Goal: Information Seeking & Learning: Learn about a topic

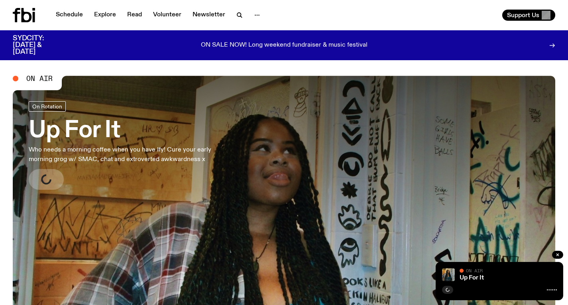
click at [149, 144] on link "Up For It Who needs a morning coffee when you have Ify! Cure your early morning…" at bounding box center [131, 145] width 204 height 88
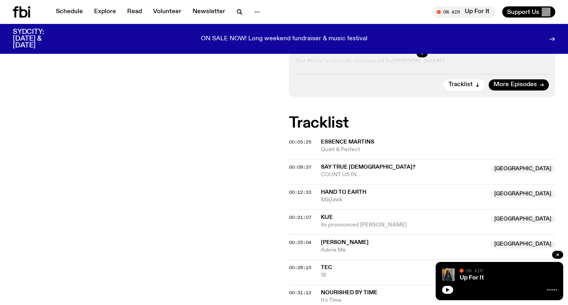
scroll to position [233, 0]
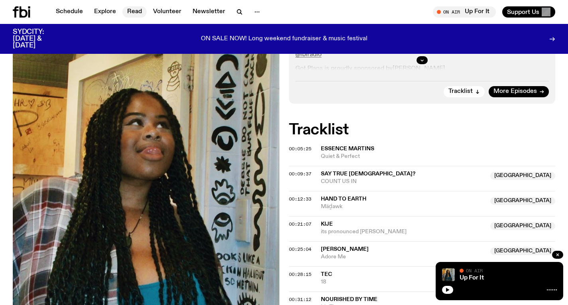
click at [126, 14] on link "Read" at bounding box center [134, 11] width 24 height 11
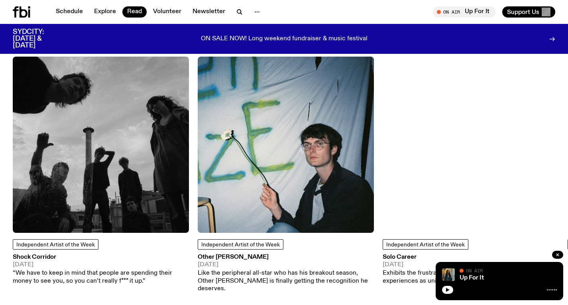
scroll to position [675, 0]
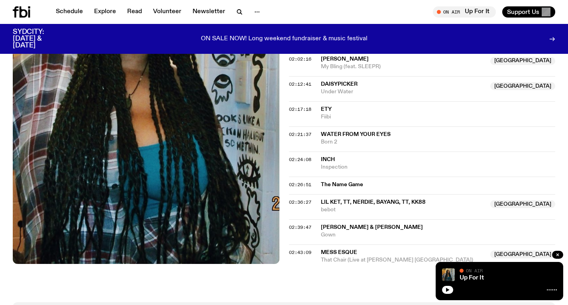
scroll to position [892, 0]
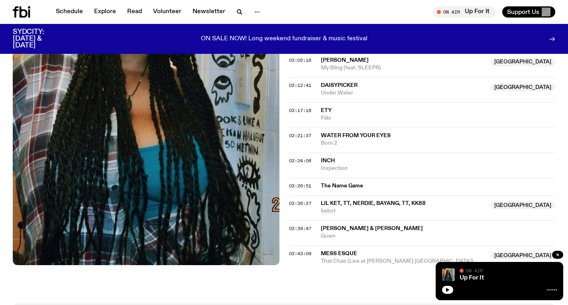
click at [241, 6] on div "Schedule Explore Read Volunteer Newsletter On Air Up For It Tune in live On Air…" at bounding box center [284, 12] width 568 height 24
click at [239, 9] on icon "button" at bounding box center [240, 12] width 10 height 10
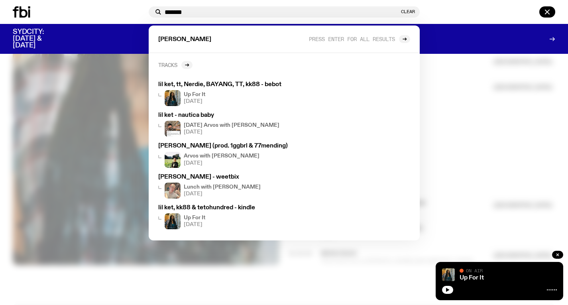
type input "*******"
click at [181, 61] on link "Tracks" at bounding box center [175, 65] width 34 height 8
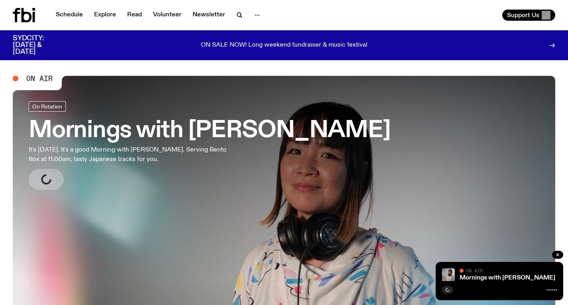
click at [221, 142] on h3 "Mornings with [PERSON_NAME]" at bounding box center [210, 131] width 362 height 22
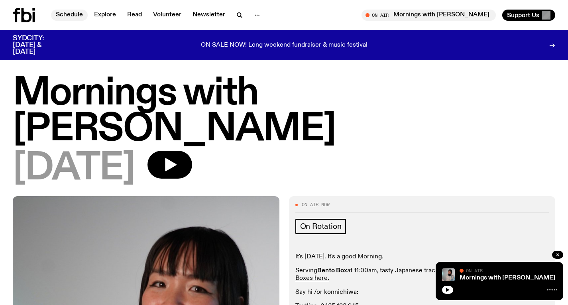
click at [74, 20] on link "Schedule" at bounding box center [69, 15] width 37 height 11
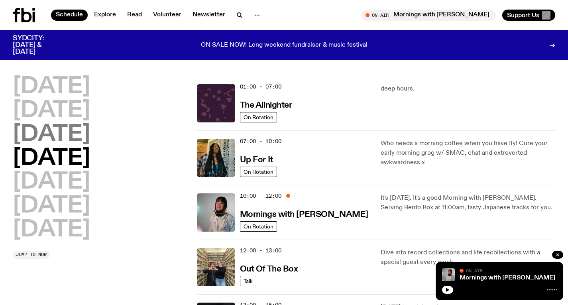
click at [90, 141] on h2 "Wednesday" at bounding box center [51, 134] width 77 height 22
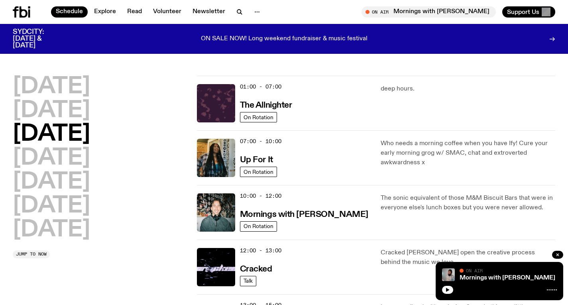
scroll to position [22, 0]
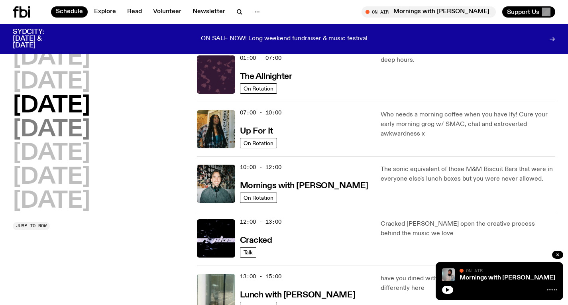
click at [90, 126] on h2 "Thursday" at bounding box center [51, 130] width 77 height 22
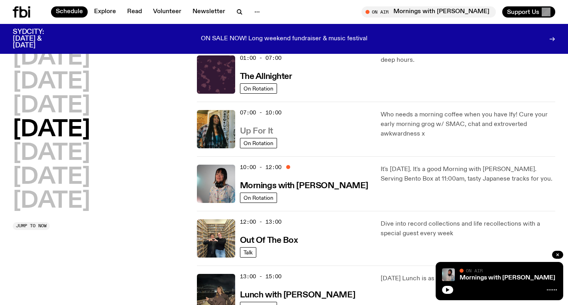
click at [253, 133] on h3 "Up For It" at bounding box center [256, 131] width 33 height 8
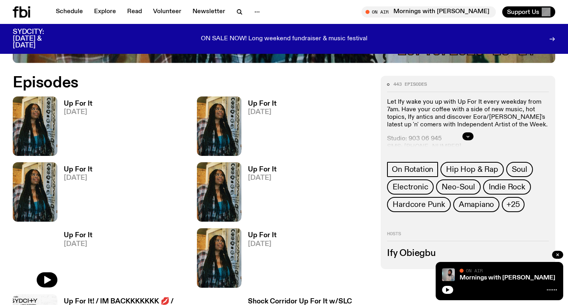
scroll to position [329, 0]
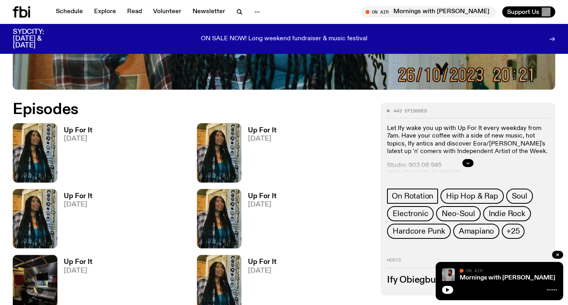
click at [82, 127] on h3 "Up For It" at bounding box center [78, 130] width 29 height 7
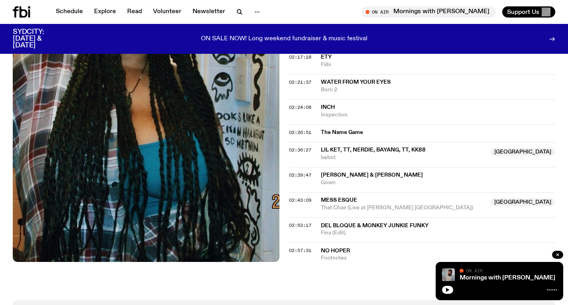
scroll to position [946, 0]
